Goal: Check status: Check status

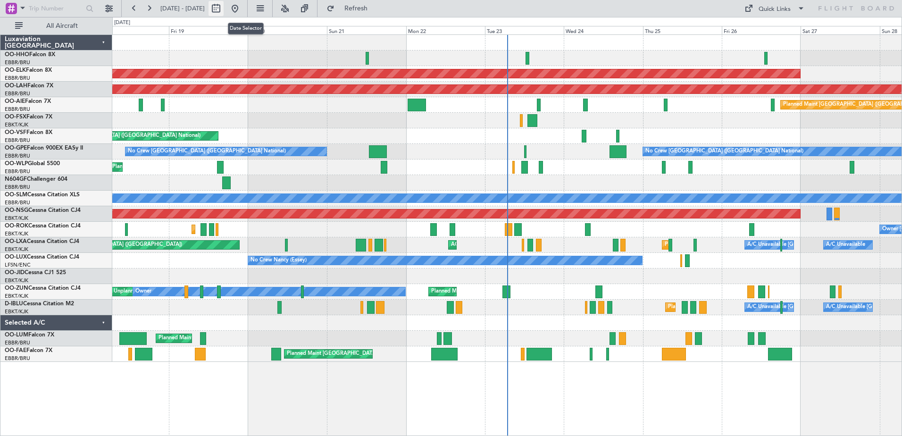
click at [224, 8] on button at bounding box center [215, 8] width 15 height 15
select select "9"
select select "2025"
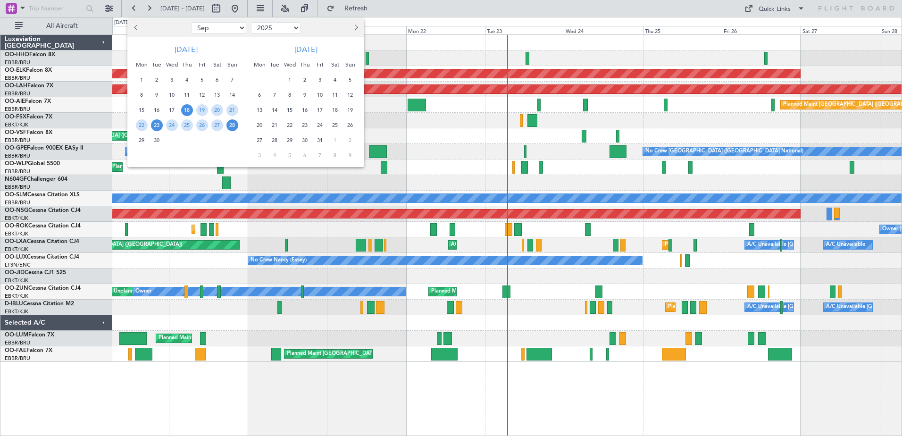
click at [158, 128] on span "23" at bounding box center [157, 125] width 12 height 12
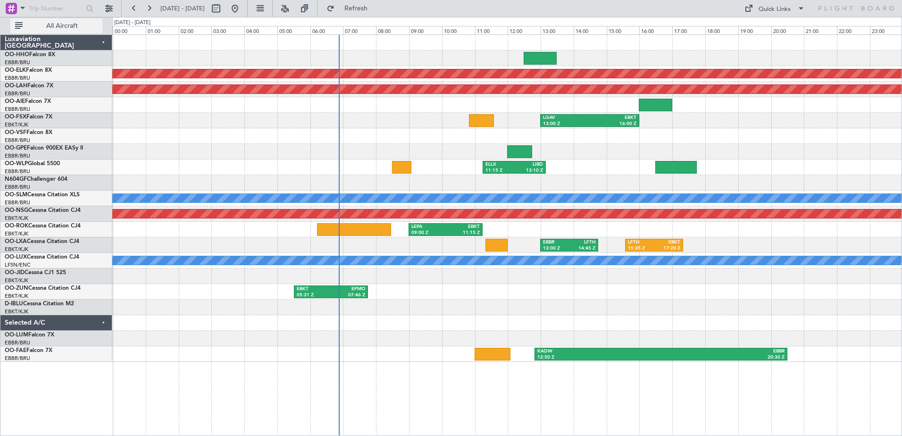
click at [81, 26] on span "All Aircraft" at bounding box center [62, 26] width 75 height 7
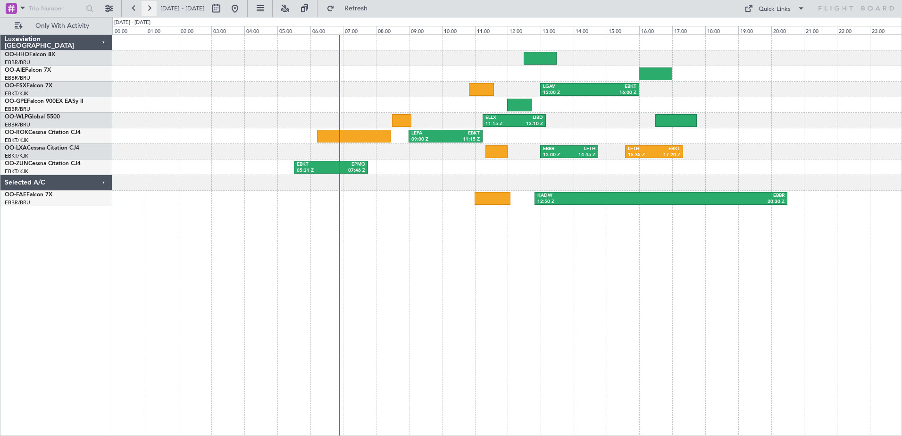
click at [150, 7] on button at bounding box center [148, 8] width 15 height 15
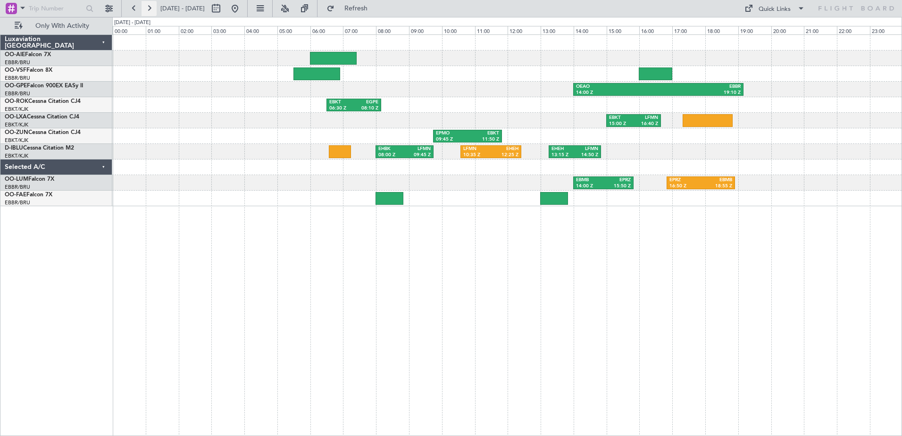
click at [152, 8] on button at bounding box center [148, 8] width 15 height 15
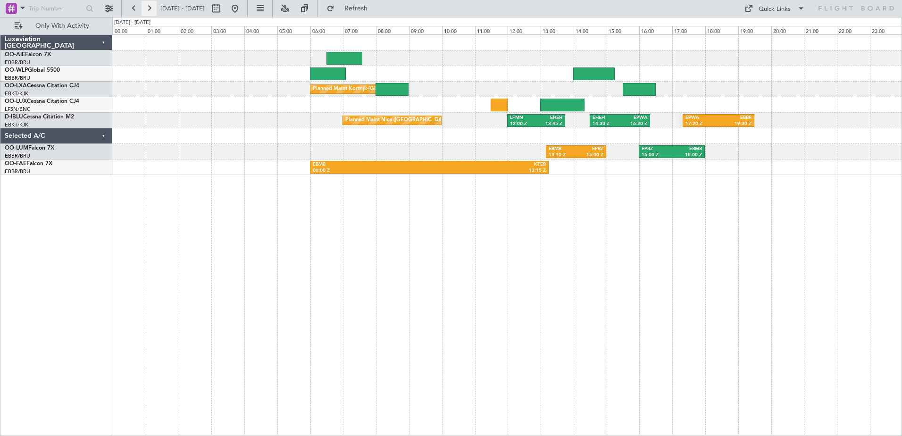
click at [151, 7] on button at bounding box center [148, 8] width 15 height 15
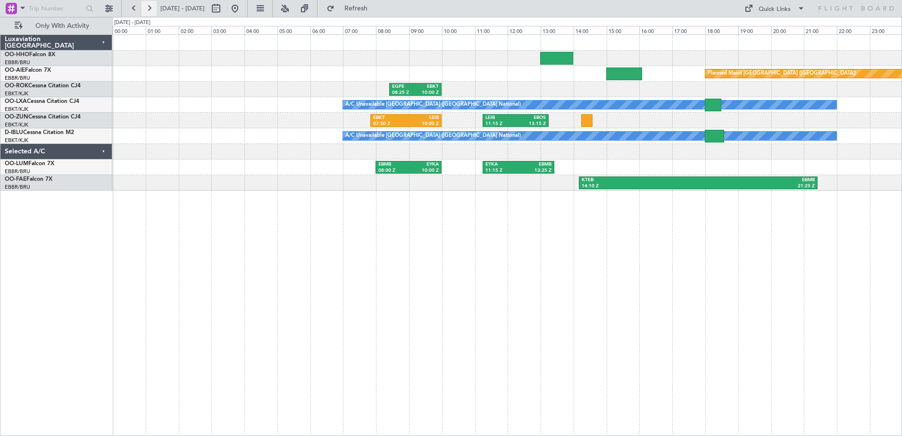
click at [150, 8] on button at bounding box center [148, 8] width 15 height 15
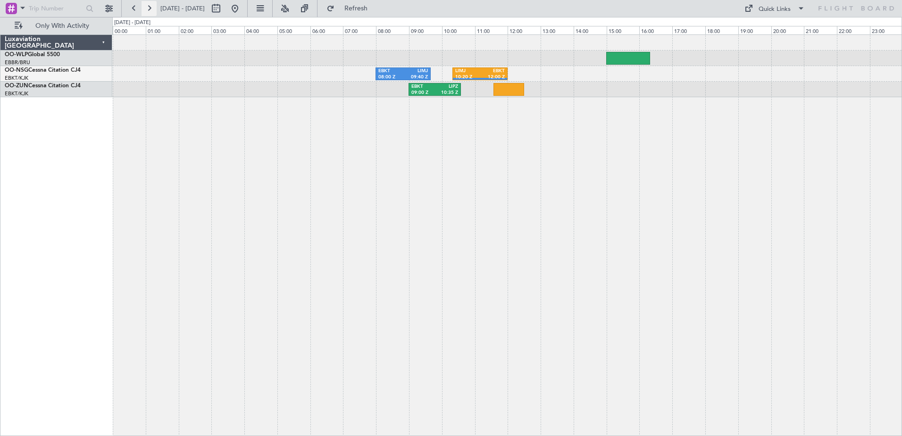
click at [149, 6] on button at bounding box center [148, 8] width 15 height 15
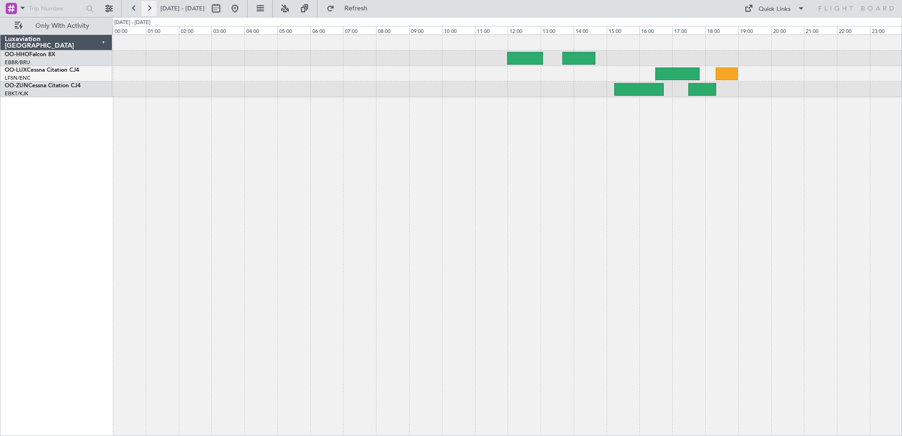
click at [153, 8] on button at bounding box center [148, 8] width 15 height 15
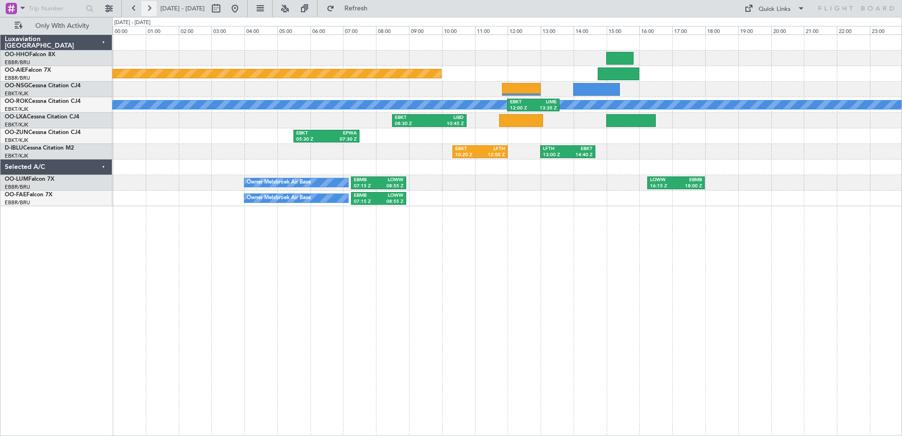
click at [151, 9] on button at bounding box center [148, 8] width 15 height 15
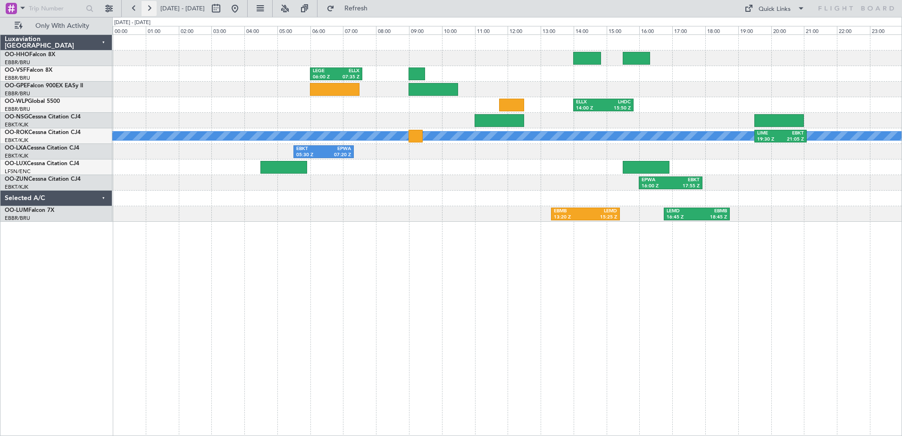
click at [151, 6] on button at bounding box center [148, 8] width 15 height 15
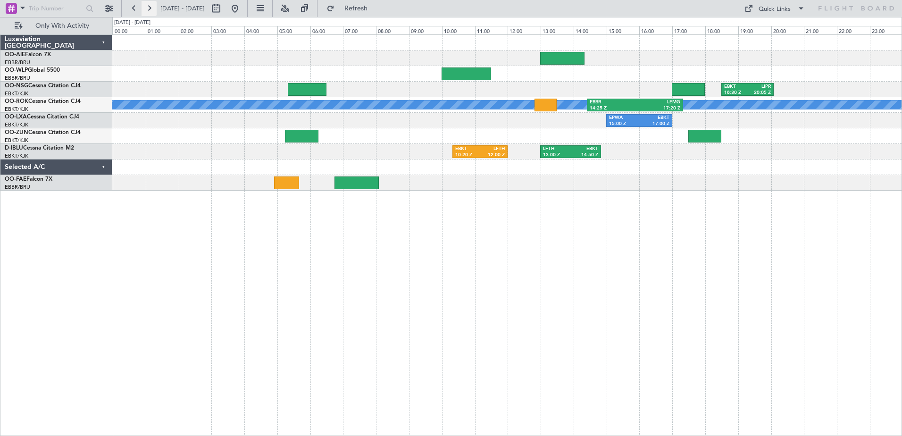
click at [151, 7] on button at bounding box center [148, 8] width 15 height 15
